Goal: Check status

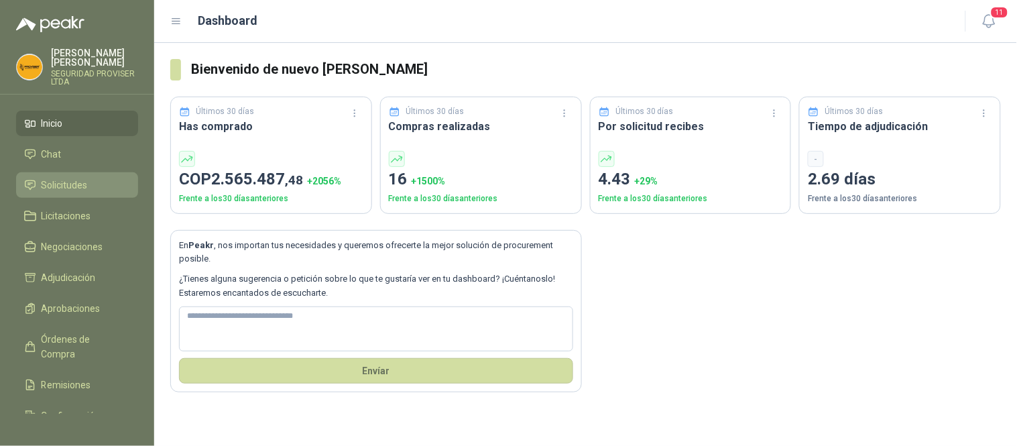
click at [75, 178] on span "Solicitudes" at bounding box center [65, 185] width 46 height 15
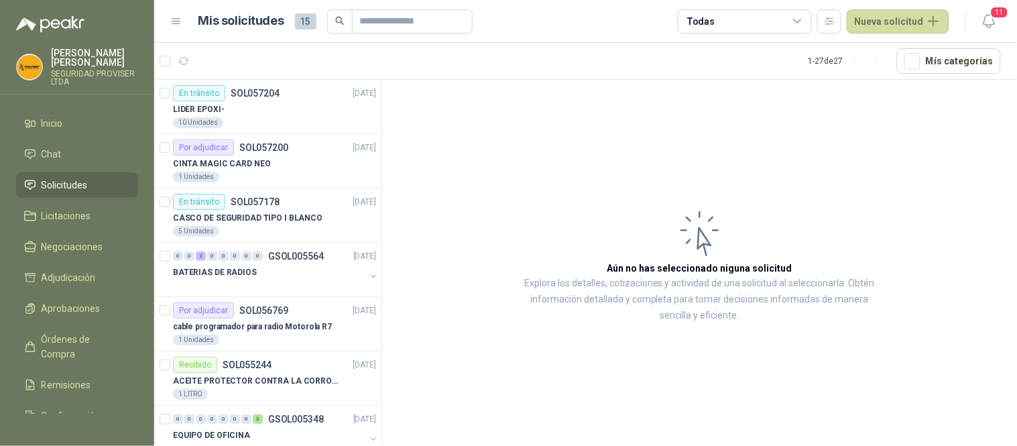
click at [798, 17] on icon at bounding box center [798, 21] width 12 height 12
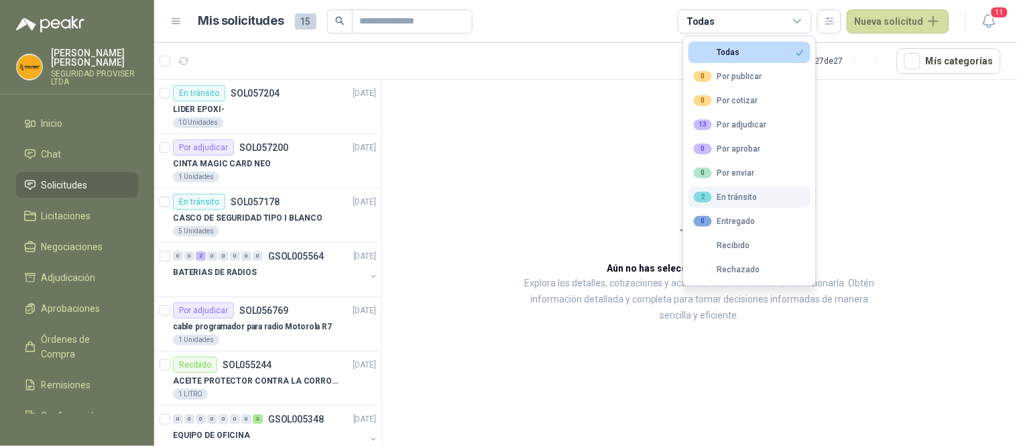
click at [733, 199] on div "2 En tránsito" at bounding box center [726, 197] width 64 height 11
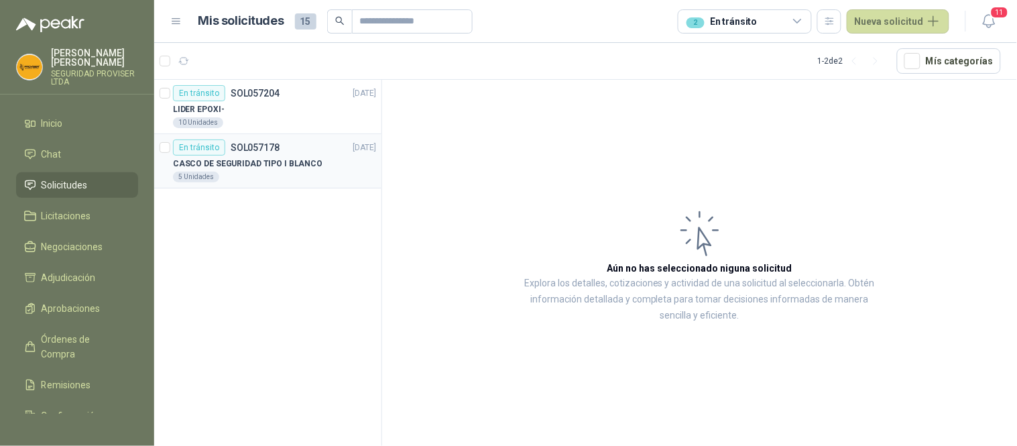
click at [312, 166] on div "CASCO DE SEGURIDAD TIPO I BLANCO" at bounding box center [274, 164] width 203 height 16
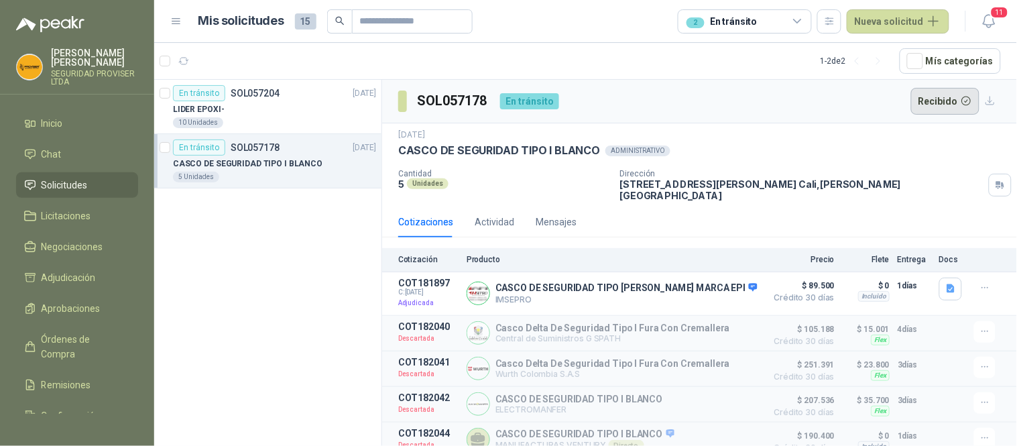
click at [937, 101] on button "Recibido" at bounding box center [945, 101] width 69 height 27
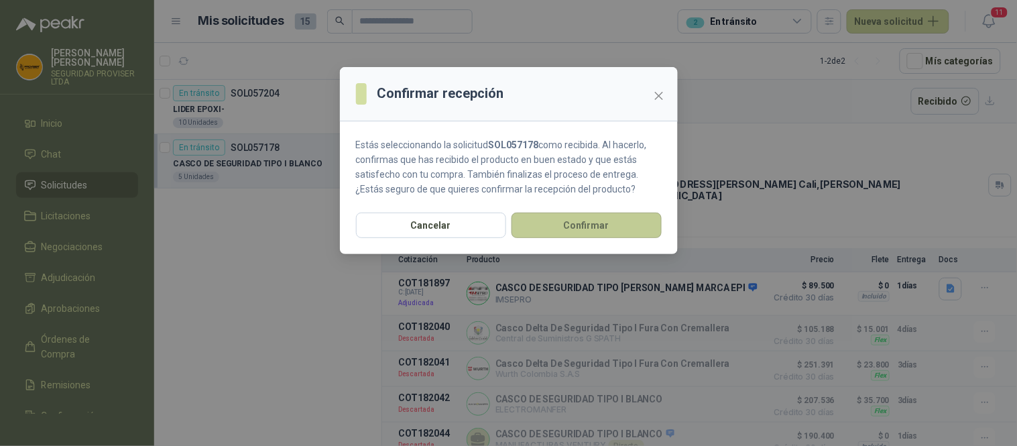
click at [599, 225] on button "Confirmar" at bounding box center [587, 225] width 150 height 25
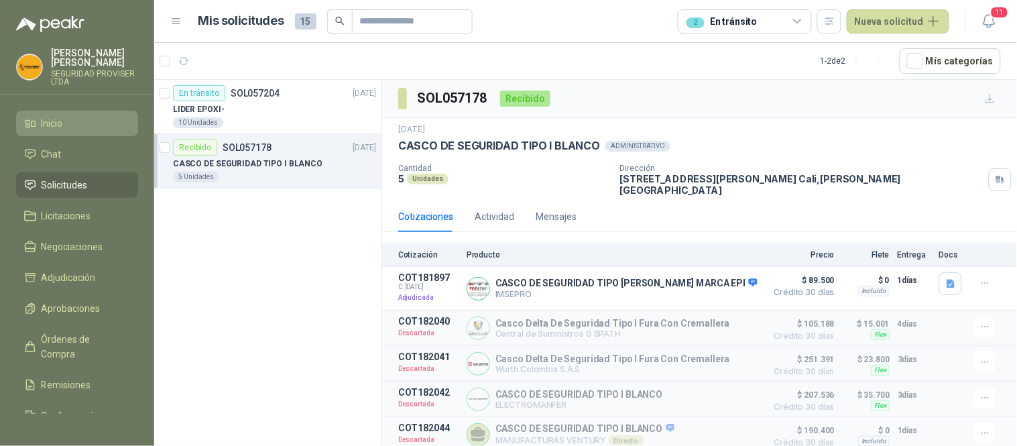
click at [58, 119] on span "Inicio" at bounding box center [52, 123] width 21 height 15
